Goal: Task Accomplishment & Management: Complete application form

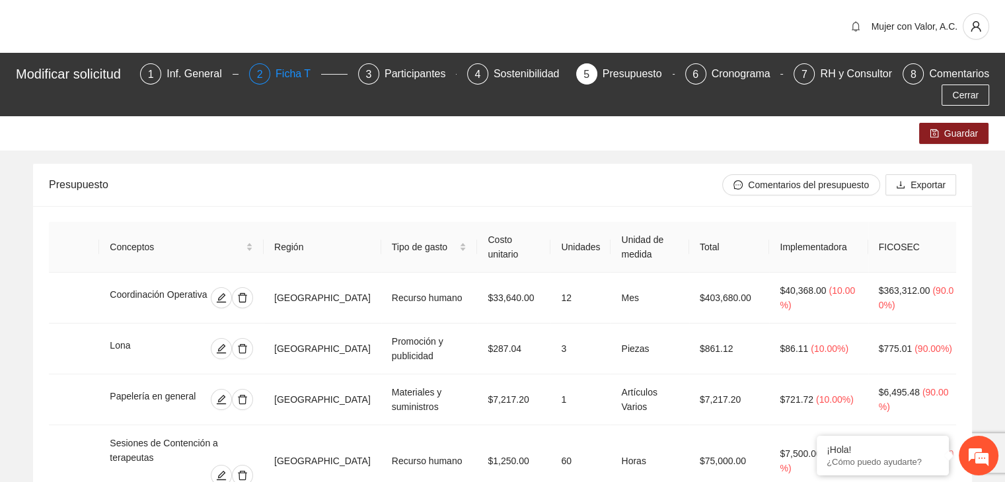
click at [292, 75] on div "Ficha T" at bounding box center [298, 73] width 46 height 21
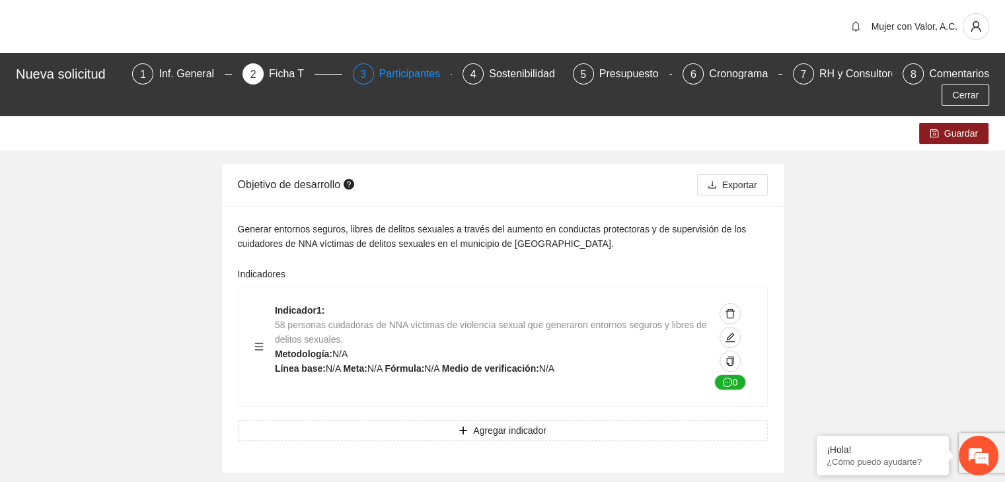
click at [379, 73] on div "Participantes" at bounding box center [415, 73] width 72 height 21
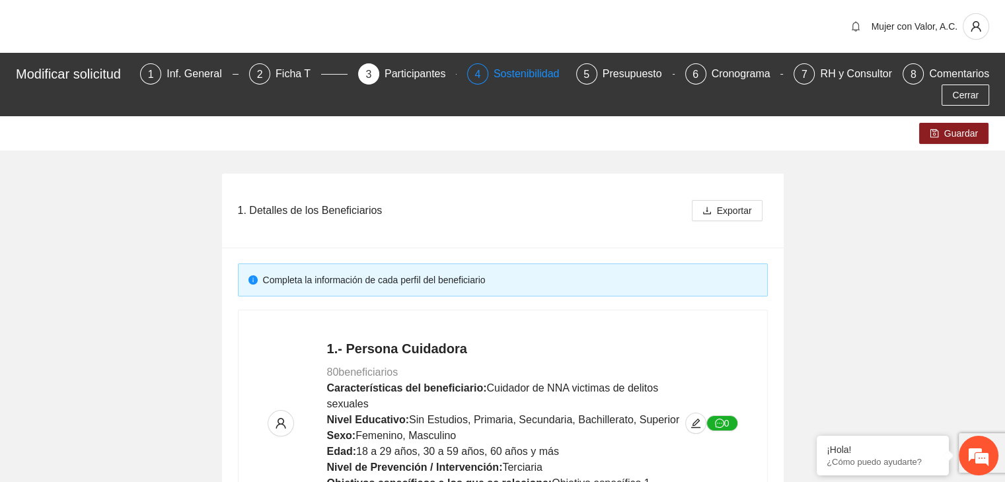
click at [544, 72] on div "Sostenibilidad" at bounding box center [531, 73] width 77 height 21
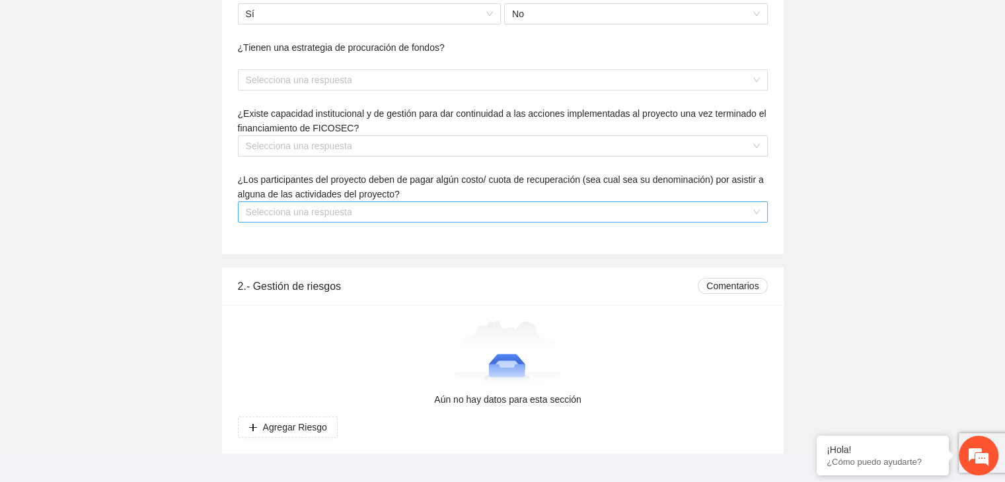
scroll to position [243, 0]
click at [735, 202] on input "search" at bounding box center [498, 212] width 505 height 20
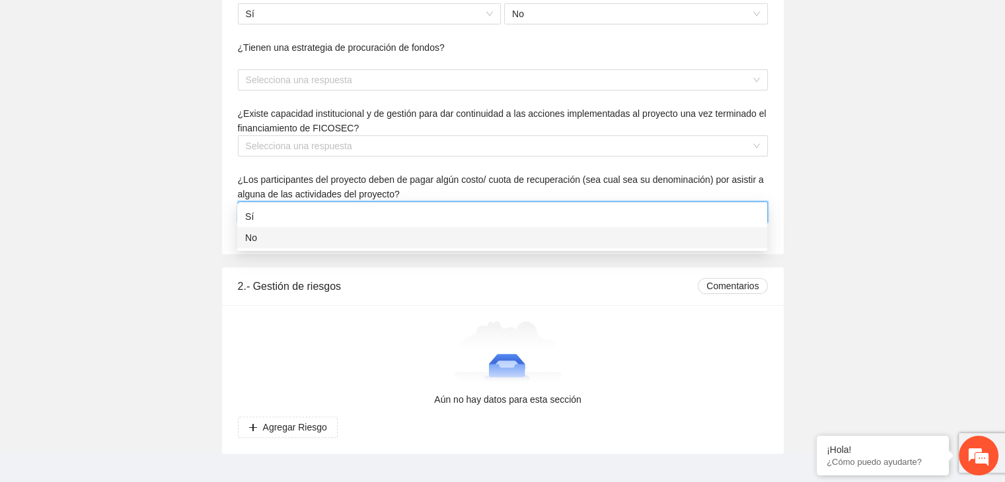
click at [521, 268] on div "2.- Gestión de riesgos Comentarios" at bounding box center [503, 287] width 530 height 38
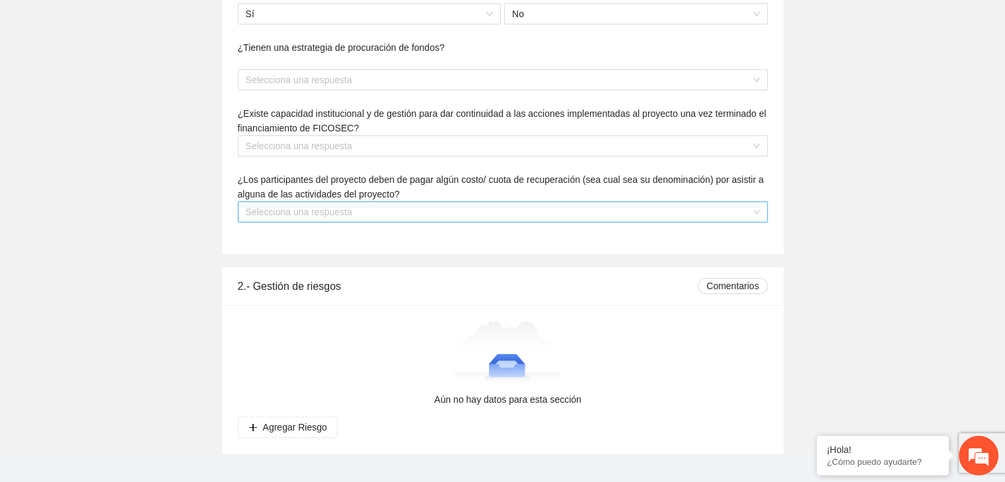
click at [762, 201] on div "Selecciona una respuesta" at bounding box center [503, 211] width 530 height 21
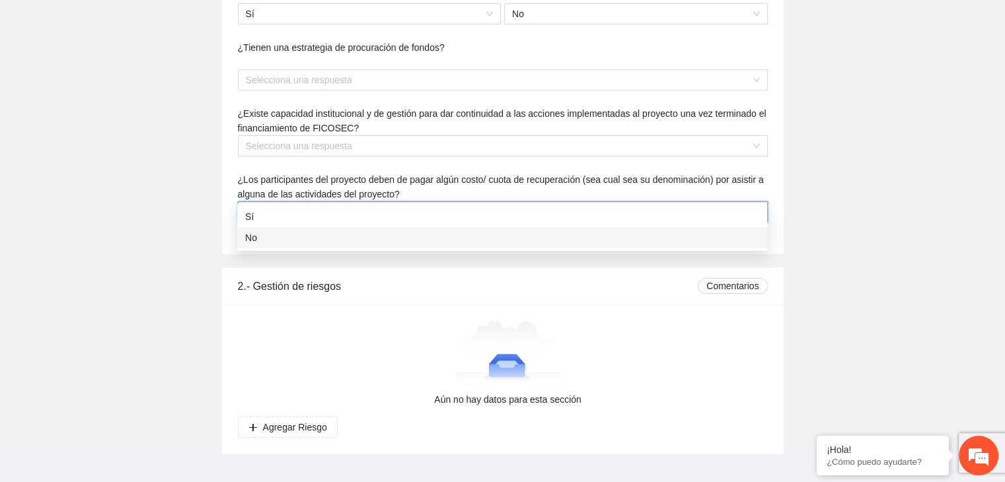
click at [613, 242] on div "No" at bounding box center [502, 238] width 514 height 15
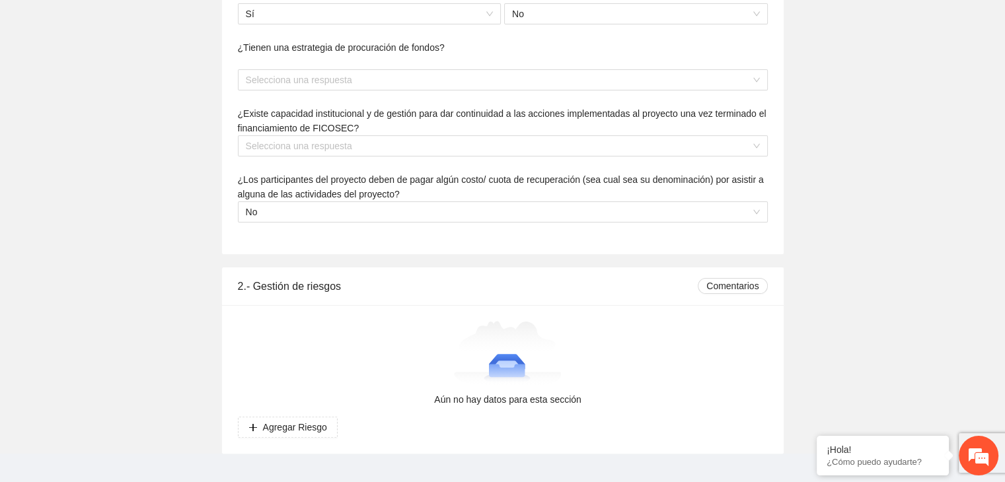
click at [645, 234] on div "Guardar 1.- Sostenibilidad Comentarios ¿Se ha logrado gestionar recursos distin…" at bounding box center [502, 163] width 1005 height 581
click at [320, 420] on span "Agregar Riesgo" at bounding box center [295, 427] width 64 height 15
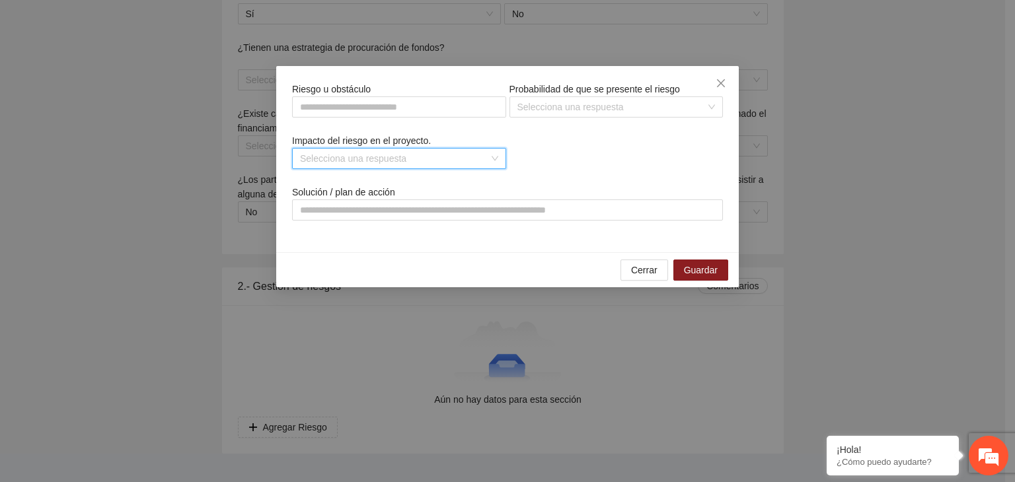
click at [435, 161] on input "search" at bounding box center [394, 159] width 189 height 20
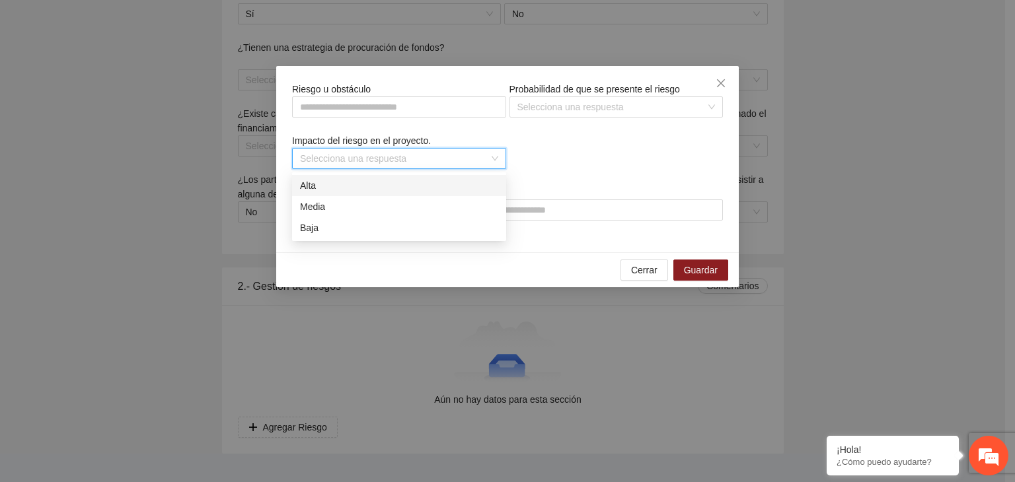
click at [435, 161] on input "search" at bounding box center [394, 159] width 189 height 20
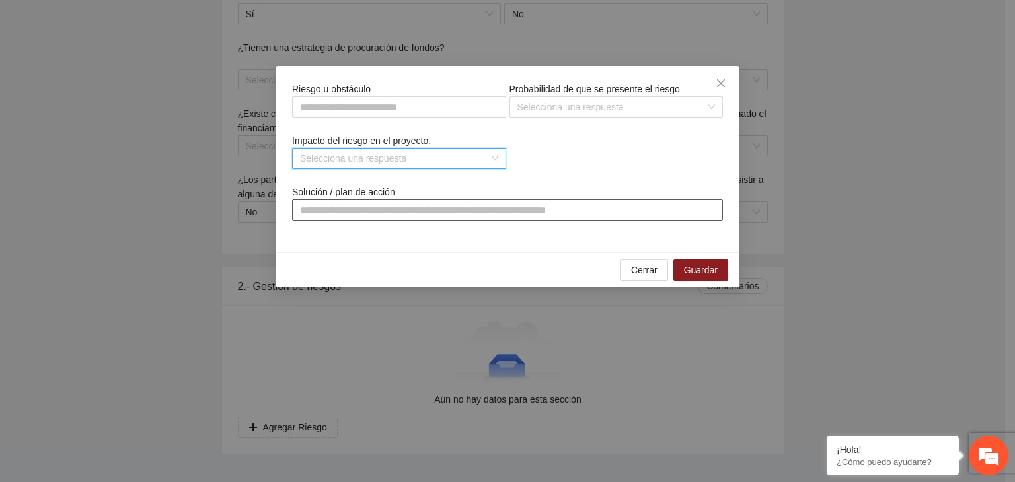
click at [454, 211] on input "text" at bounding box center [507, 209] width 431 height 21
click at [417, 107] on input "text" at bounding box center [399, 106] width 214 height 21
click at [637, 268] on span "Cerrar" at bounding box center [644, 270] width 26 height 15
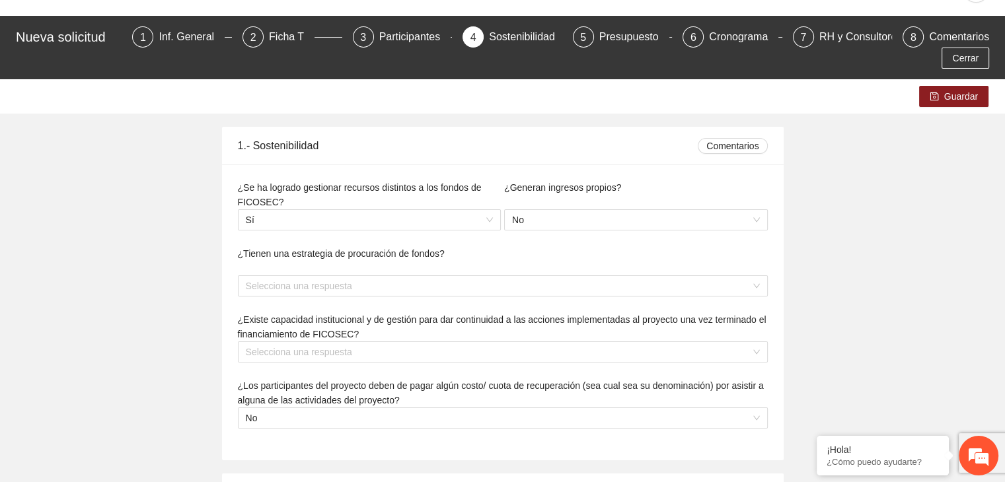
scroll to position [0, 0]
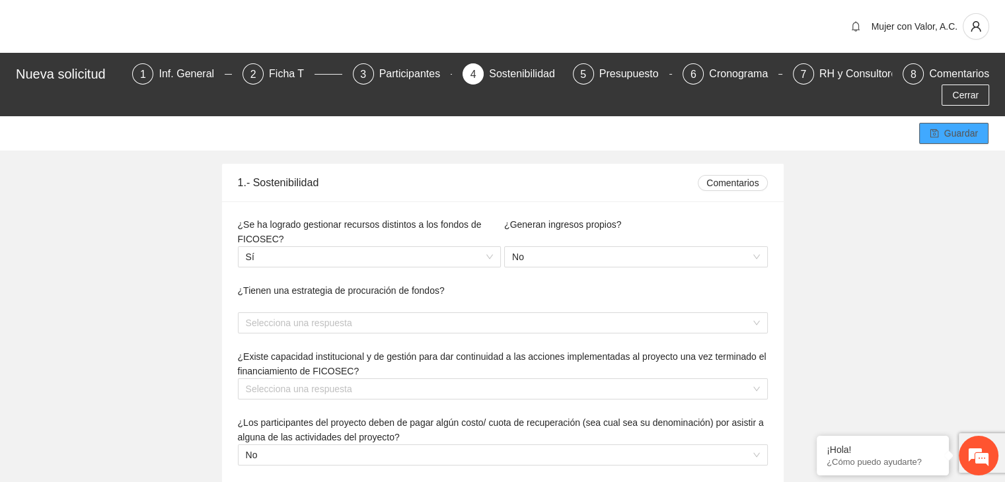
click at [946, 126] on span "Guardar" at bounding box center [961, 133] width 34 height 15
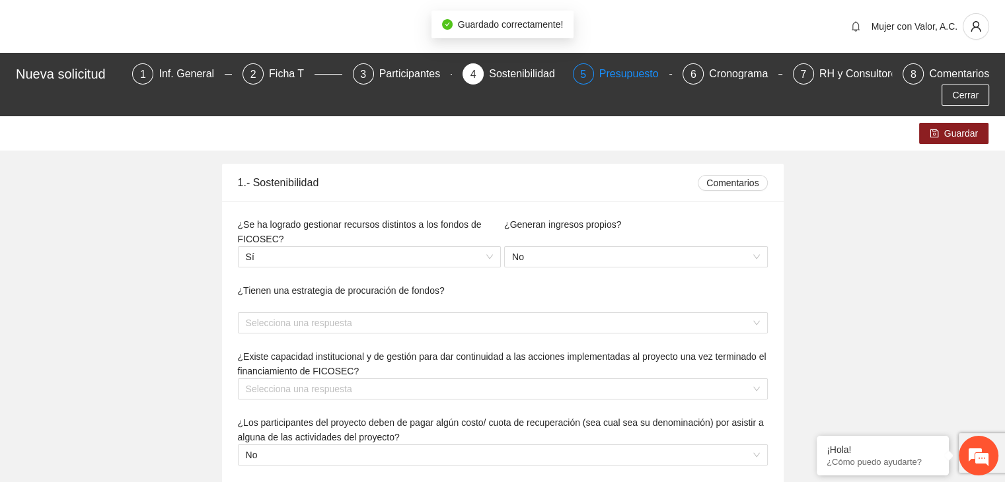
click at [599, 76] on div "Presupuesto" at bounding box center [634, 73] width 70 height 21
